Goal: Task Accomplishment & Management: Complete application form

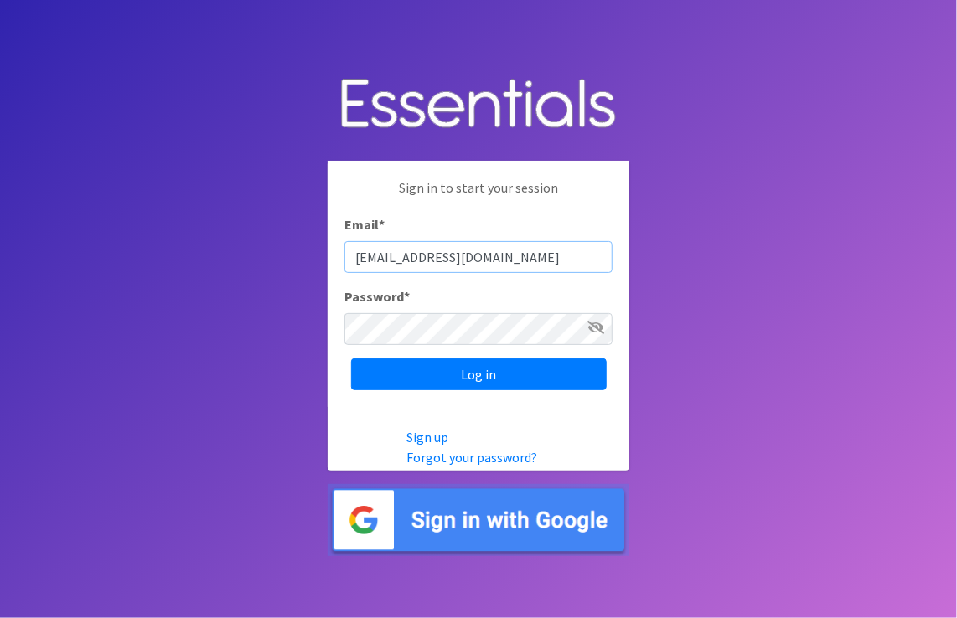
drag, startPoint x: 409, startPoint y: 251, endPoint x: 318, endPoint y: 246, distance: 90.6
click at [318, 246] on body "Sign in to start your session Email * EHSarea2diapers@pactheadstart.com Passwor…" at bounding box center [478, 309] width 957 height 618
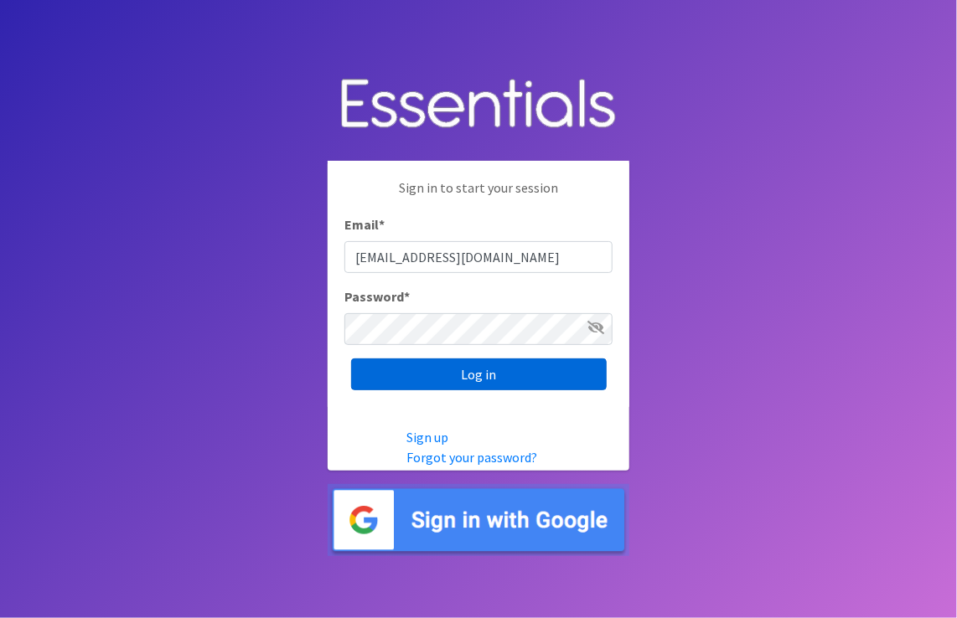
type input "Quincydiapers@pactheadstart.com"
click at [449, 374] on input "Log in" at bounding box center [479, 375] width 256 height 32
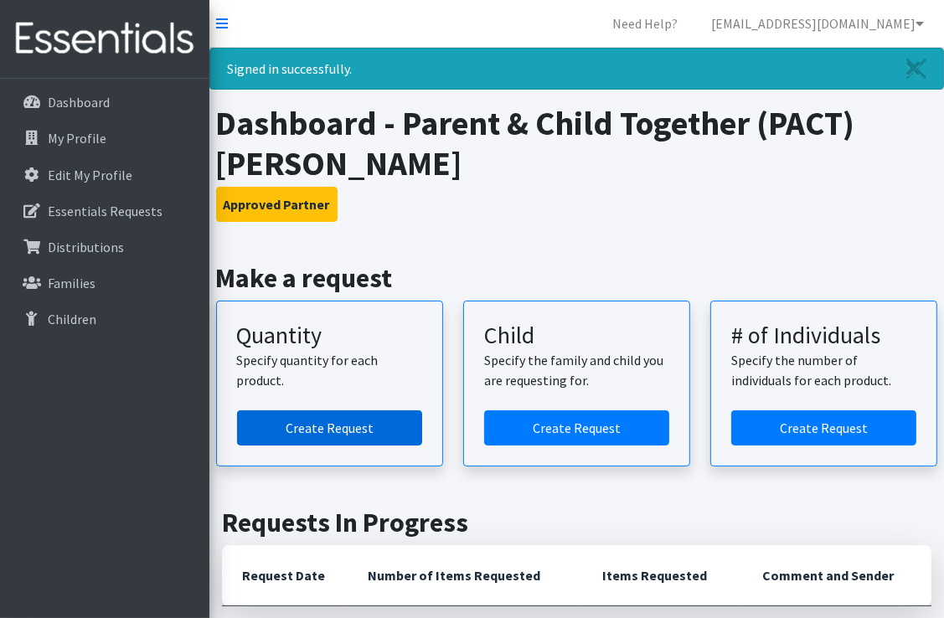
click at [328, 424] on link "Create Request" at bounding box center [329, 428] width 185 height 35
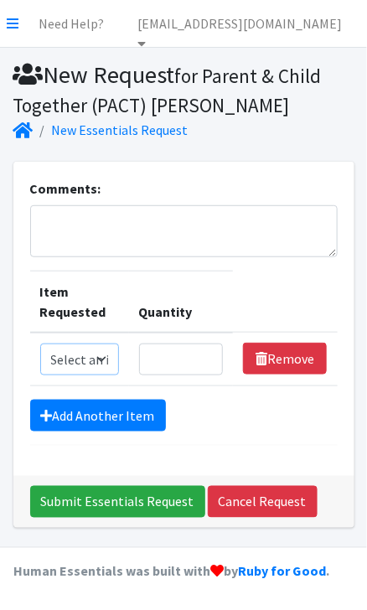
click at [52, 361] on select "Select an item Kids (Newborn) Kids (Size 1) Kids (Size 2) Kids (Size 3) Kids (S…" at bounding box center [79, 360] width 79 height 32
select select "3487"
click at [40, 344] on select "Select an item Kids (Newborn) Kids (Size 1) Kids (Size 2) Kids (Size 3) Kids (S…" at bounding box center [79, 360] width 79 height 32
click at [151, 362] on input "Quantity" at bounding box center [181, 360] width 85 height 32
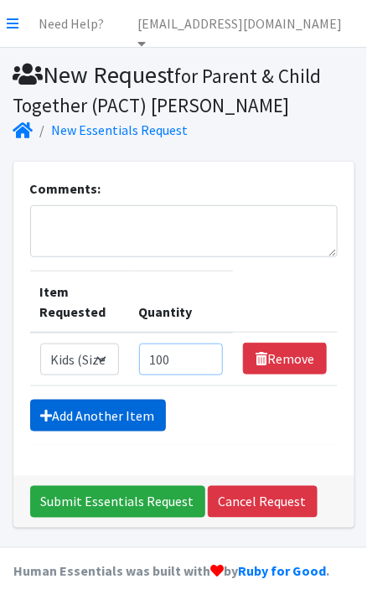
type input "100"
click at [103, 410] on link "Add Another Item" at bounding box center [98, 416] width 136 height 32
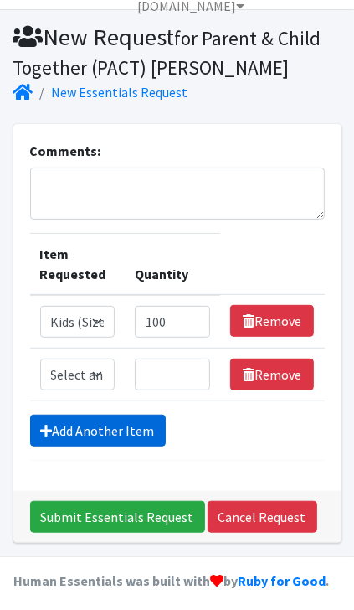
scroll to position [44, 0]
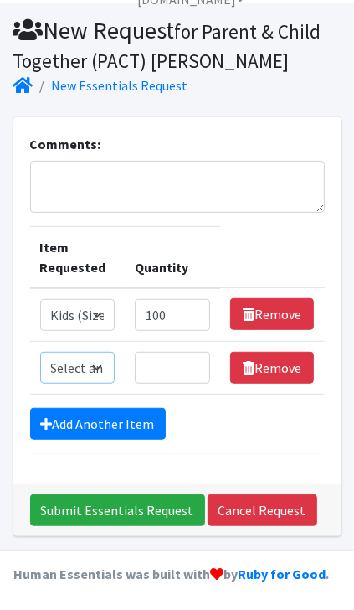
click at [73, 361] on select "Select an item Kids (Newborn) Kids (Size 1) Kids (Size 2) Kids (Size 3) Kids (S…" at bounding box center [77, 368] width 75 height 32
select select "3483"
click at [40, 352] on select "Select an item Kids (Newborn) Kids (Size 1) Kids (Size 2) Kids (Size 3) Kids (S…" at bounding box center [77, 368] width 75 height 32
click at [146, 368] on input "Quantity" at bounding box center [172, 368] width 75 height 32
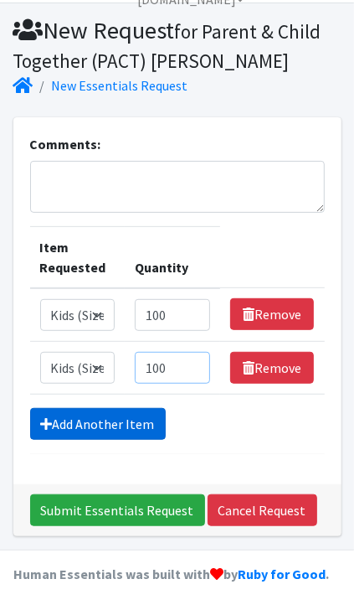
type input "100"
click at [112, 427] on link "Add Another Item" at bounding box center [98, 424] width 136 height 32
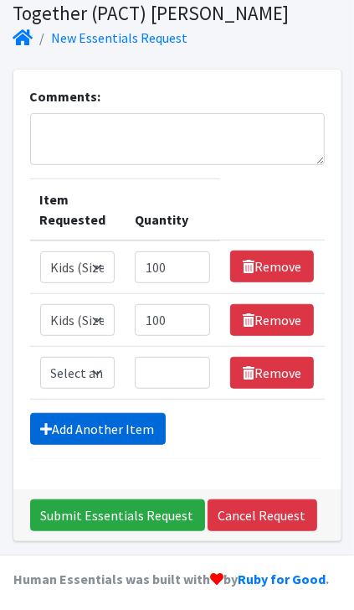
scroll to position [97, 0]
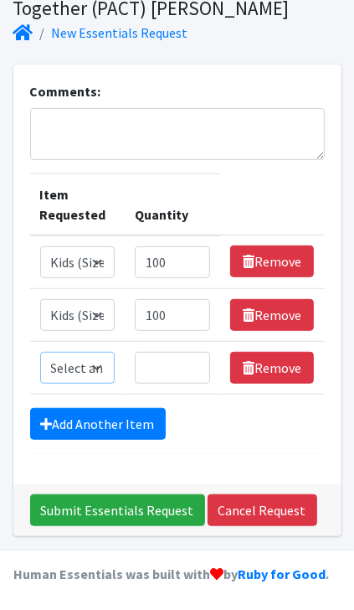
click at [77, 375] on select "Select an item Kids (Newborn) Kids (Size 1) Kids (Size 2) Kids (Size 3) Kids (S…" at bounding box center [77, 368] width 75 height 32
select select "3484"
click at [40, 352] on select "Select an item Kids (Newborn) Kids (Size 1) Kids (Size 2) Kids (Size 3) Kids (S…" at bounding box center [77, 368] width 75 height 32
click at [161, 359] on input "Quantity" at bounding box center [172, 368] width 75 height 32
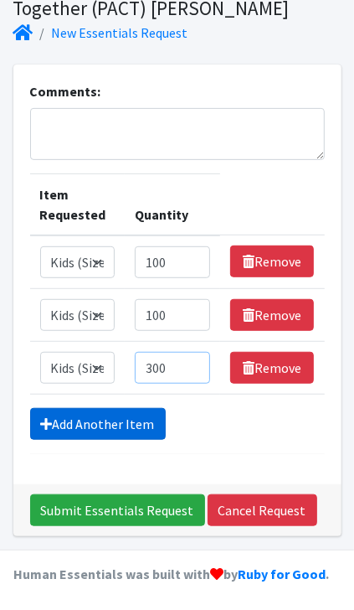
type input "300"
click at [76, 416] on link "Add Another Item" at bounding box center [98, 424] width 136 height 32
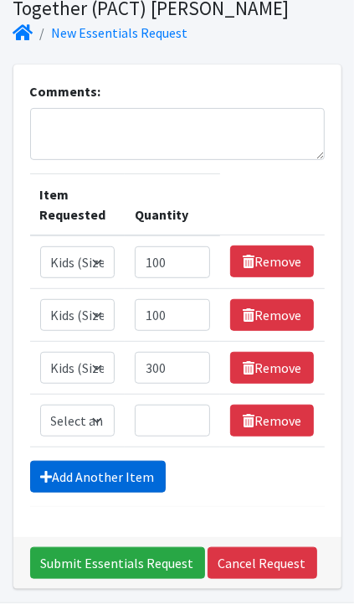
scroll to position [150, 0]
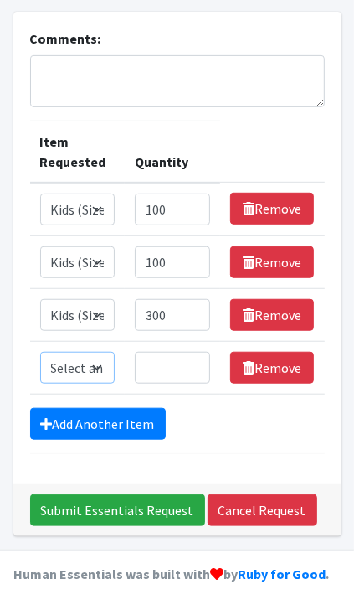
click at [70, 361] on select "Select an item Kids (Newborn) Kids (Size 1) Kids (Size 2) Kids (Size 3) Kids (S…" at bounding box center [77, 368] width 75 height 32
select select "3486"
click at [40, 352] on select "Select an item Kids (Newborn) Kids (Size 1) Kids (Size 2) Kids (Size 3) Kids (S…" at bounding box center [77, 368] width 75 height 32
click at [162, 375] on input "Quantity" at bounding box center [172, 368] width 75 height 32
type input "100"
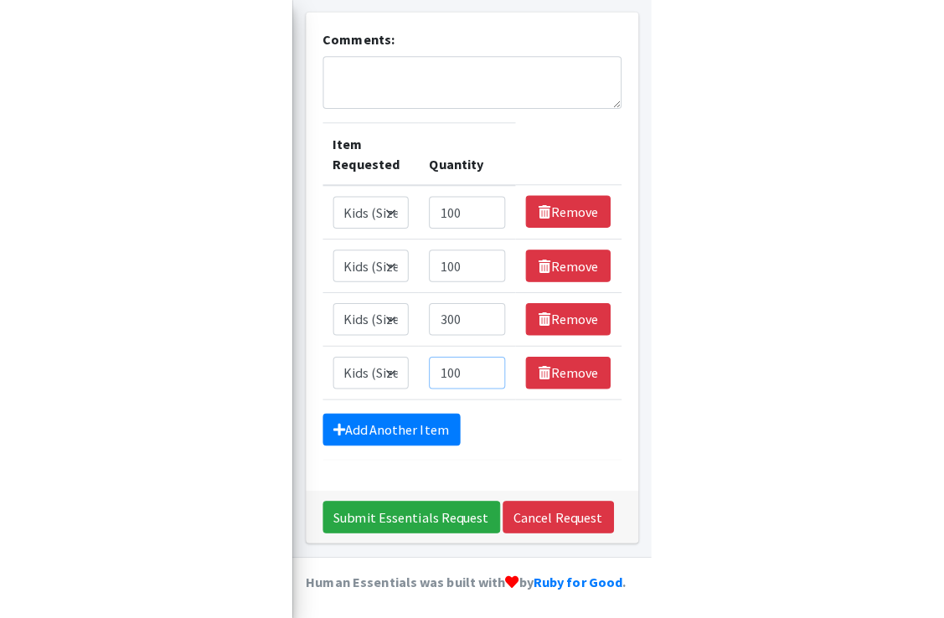
scroll to position [97, 0]
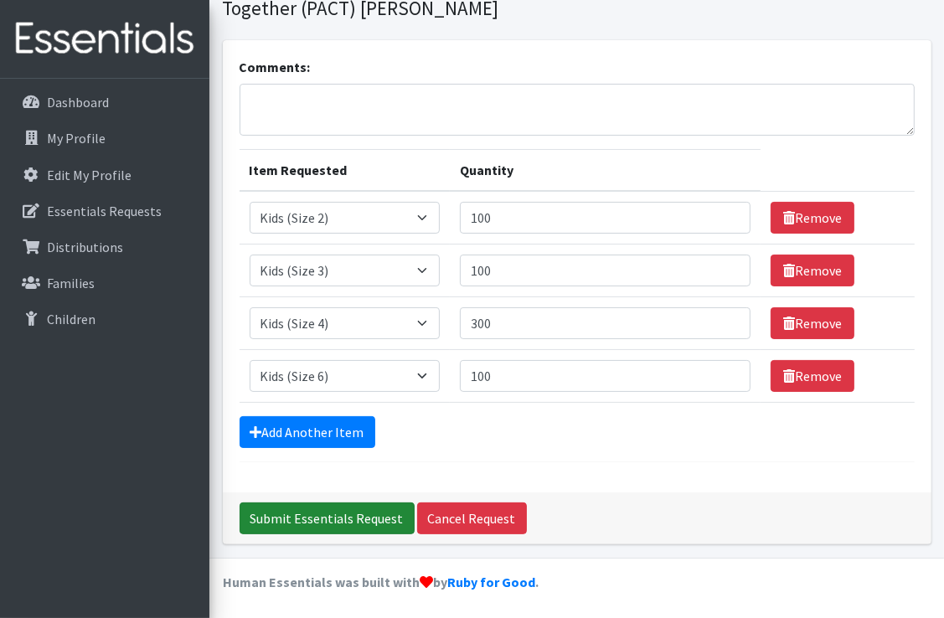
click at [345, 515] on input "Submit Essentials Request" at bounding box center [327, 519] width 175 height 32
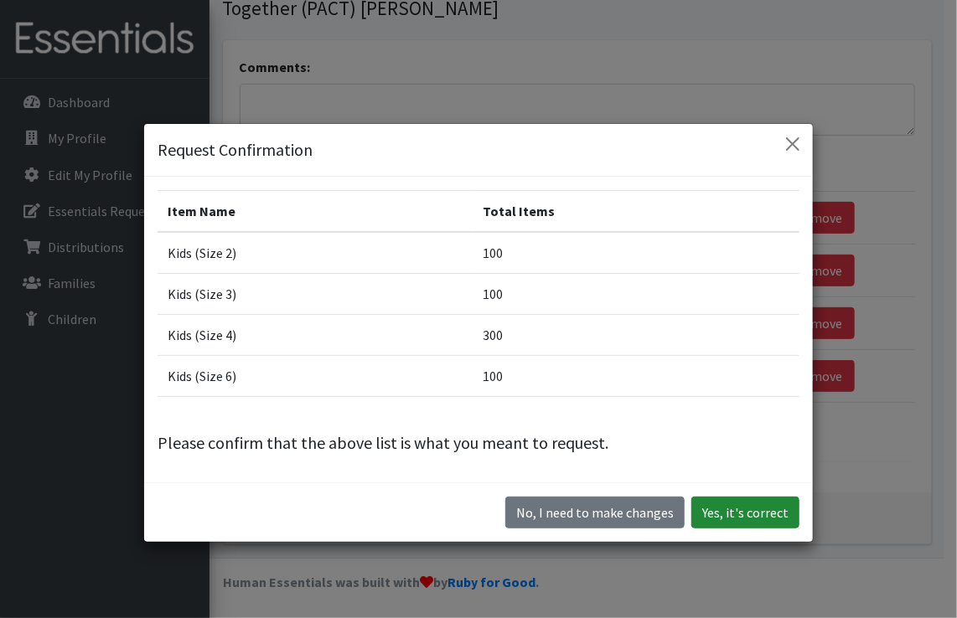
click at [740, 514] on button "Yes, it's correct" at bounding box center [745, 513] width 108 height 32
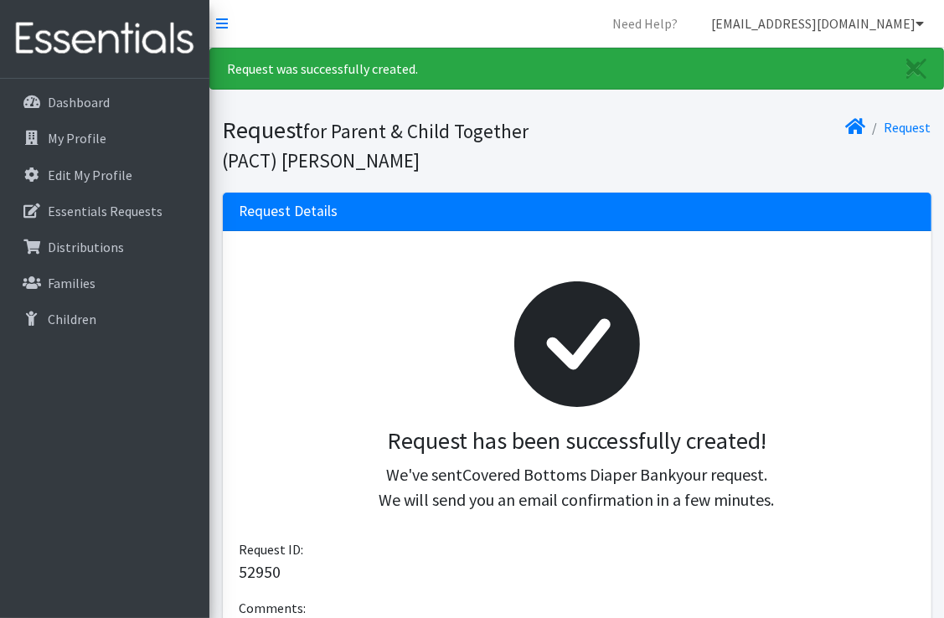
click at [906, 28] on link "[EMAIL_ADDRESS][DOMAIN_NAME]" at bounding box center [818, 24] width 240 height 34
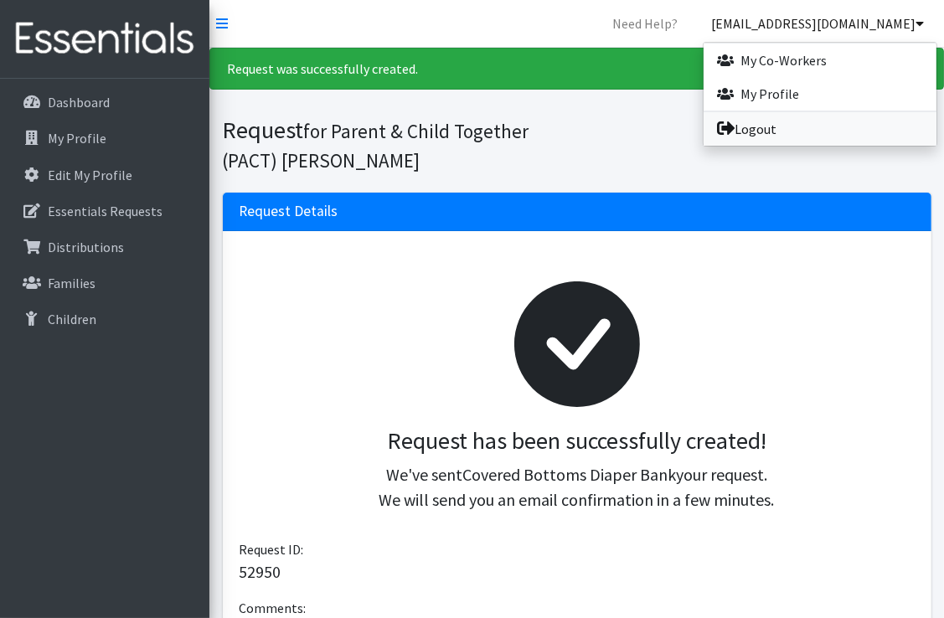
click at [783, 132] on link "Logout" at bounding box center [820, 129] width 233 height 34
